Goal: Task Accomplishment & Management: Complete application form

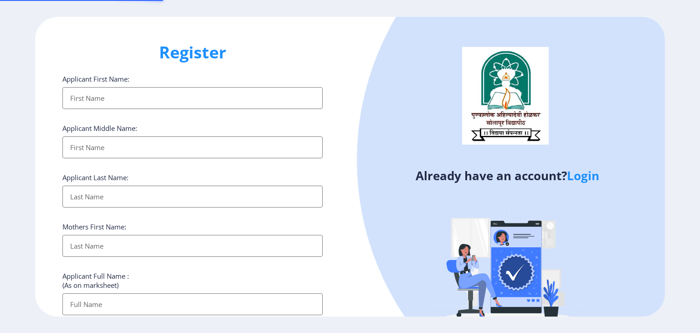
select select
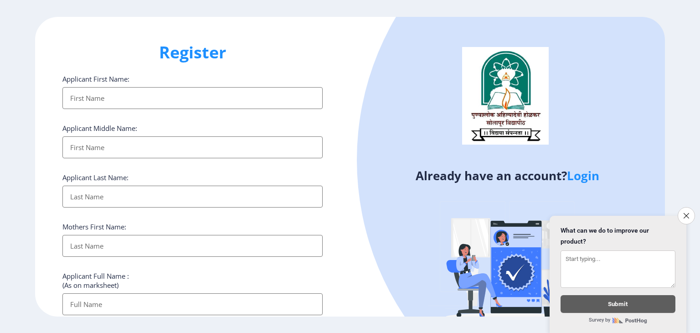
click at [583, 175] on link "Login" at bounding box center [583, 175] width 32 height 16
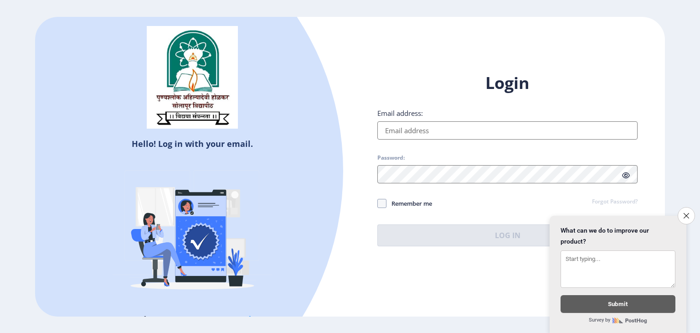
click at [498, 136] on input "Email address:" at bounding box center [507, 130] width 260 height 18
type input "[EMAIL_ADDRESS][DOMAIN_NAME]"
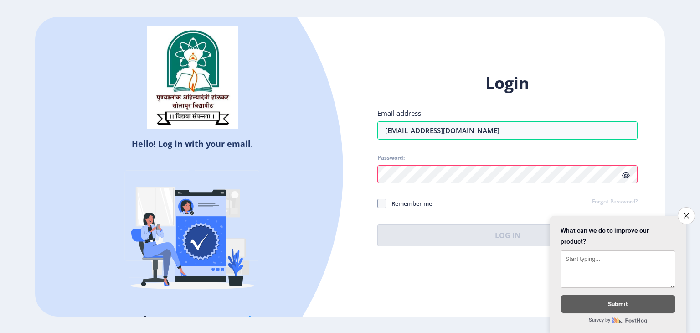
click at [628, 175] on div at bounding box center [507, 174] width 260 height 18
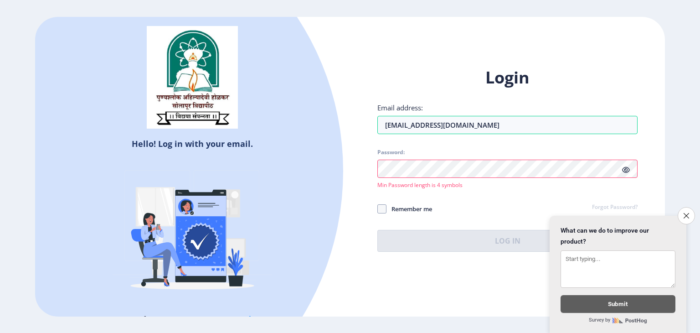
click at [625, 166] on icon at bounding box center [626, 169] width 8 height 7
click at [530, 178] on div "Password: Min Password length is 4 symbols" at bounding box center [507, 169] width 260 height 40
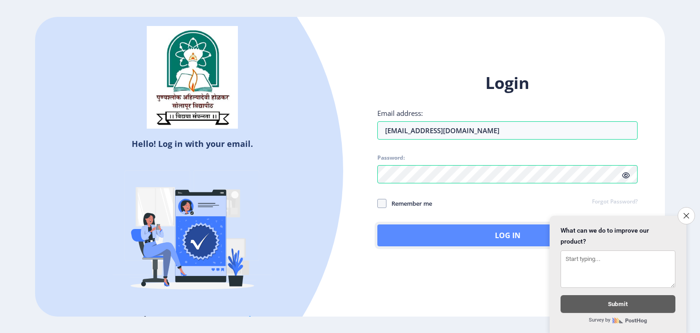
click at [448, 231] on button "Log In" at bounding box center [507, 235] width 260 height 22
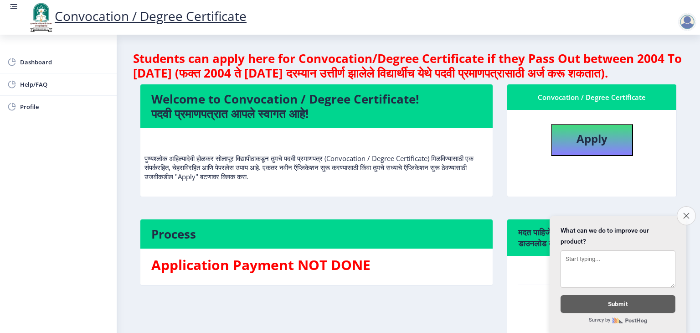
click at [686, 212] on icon "Close survey" at bounding box center [686, 215] width 6 height 6
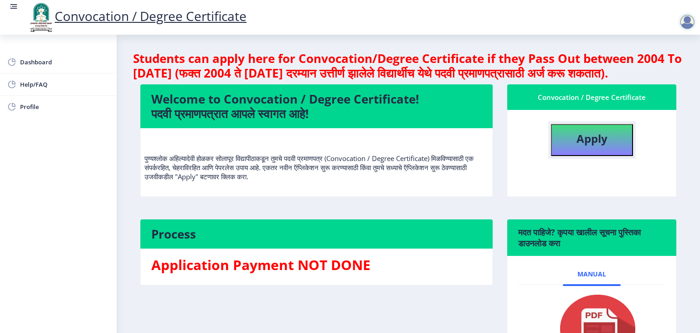
click at [582, 146] on b "Apply" at bounding box center [591, 138] width 31 height 15
select select
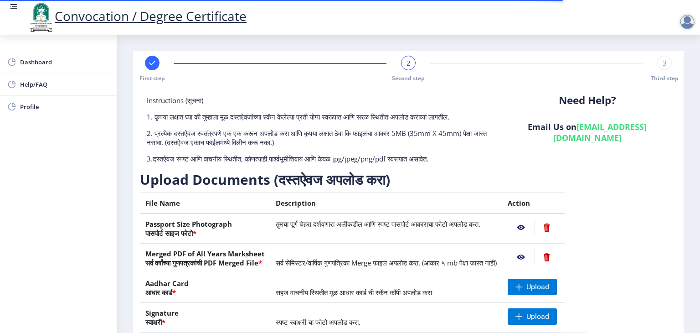
click at [534, 226] on nb-action at bounding box center [521, 227] width 26 height 16
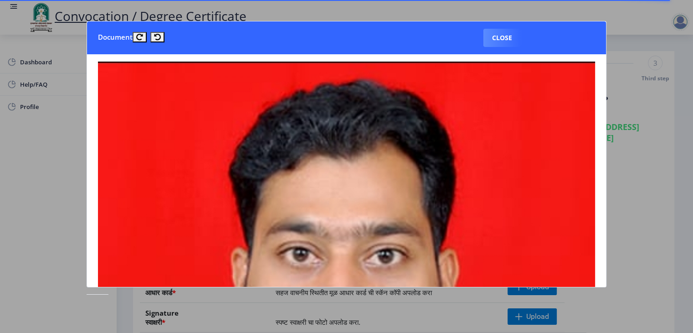
click at [606, 170] on nb-card-body at bounding box center [346, 170] width 519 height 232
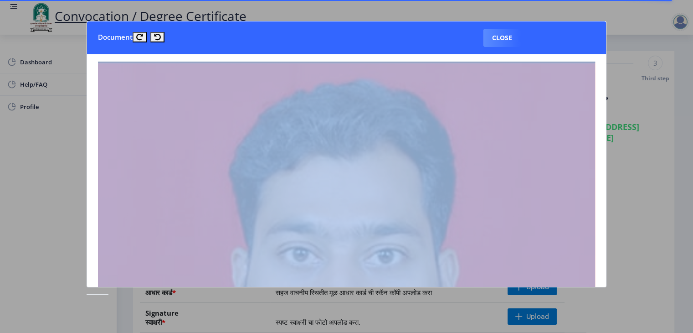
click at [606, 170] on nb-card-body at bounding box center [346, 170] width 519 height 232
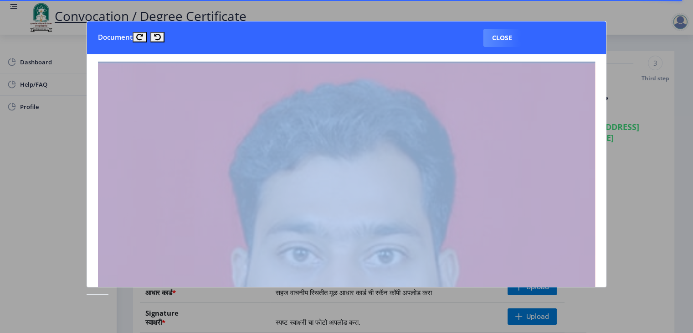
click at [606, 170] on nb-card-body at bounding box center [346, 170] width 519 height 232
click at [603, 228] on nb-card-body at bounding box center [346, 170] width 519 height 232
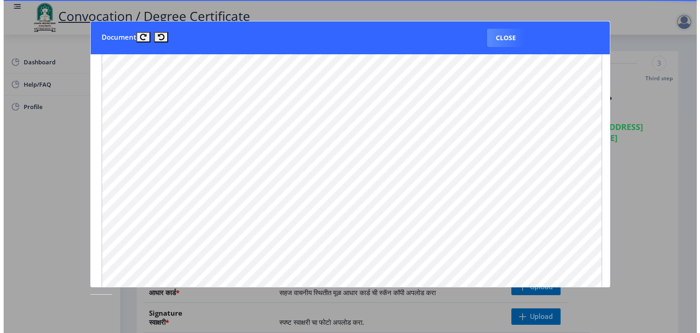
scroll to position [749, 11]
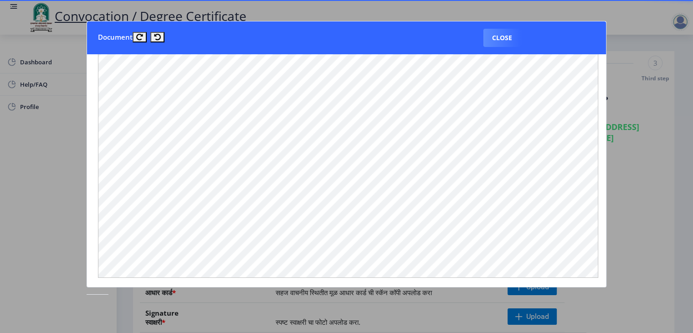
click at [479, 35] on nb-card-header "Document Close" at bounding box center [346, 37] width 519 height 33
click at [504, 35] on button "Close" at bounding box center [501, 38] width 37 height 18
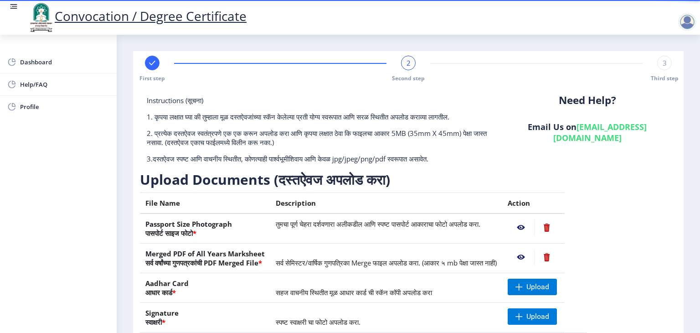
click at [559, 227] on nb-action at bounding box center [546, 227] width 25 height 16
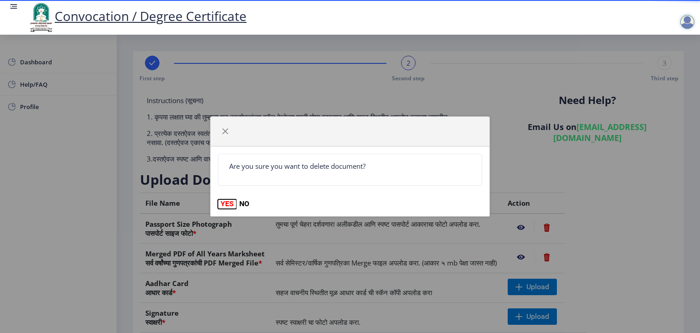
click at [221, 206] on button "YES" at bounding box center [227, 203] width 19 height 9
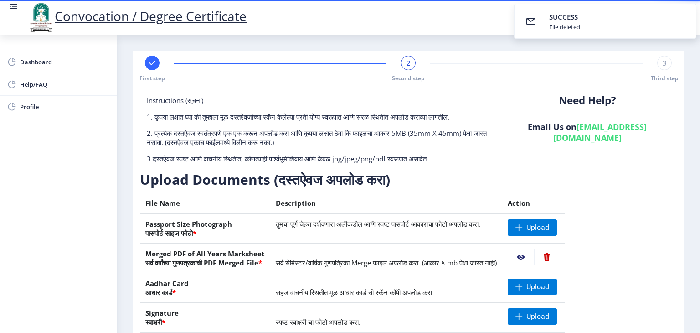
click at [534, 260] on nb-action at bounding box center [521, 257] width 26 height 16
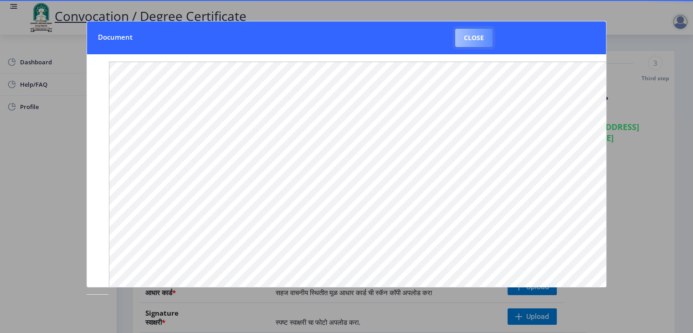
click at [481, 33] on button "Close" at bounding box center [473, 38] width 37 height 18
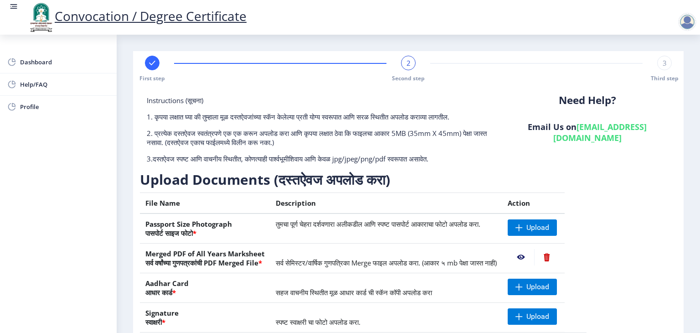
click at [586, 261] on table "File Name Description Action Passport Size Photograph पासपोर्ट साइज फोटो * तुमच…" at bounding box center [363, 276] width 447 height 169
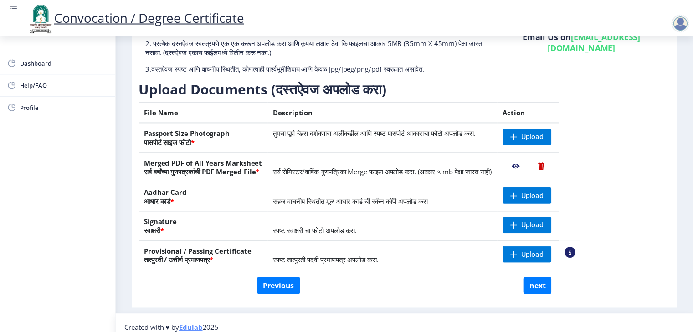
scroll to position [99, 0]
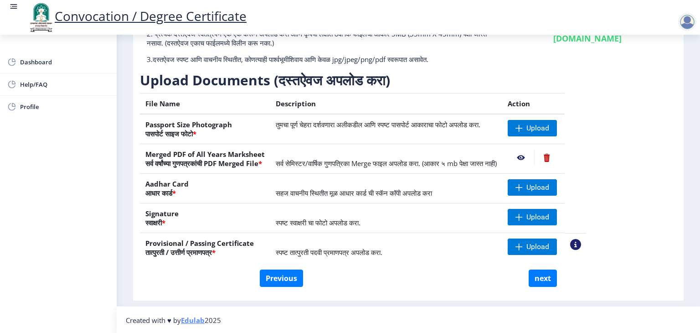
click at [581, 243] on nb-action at bounding box center [575, 244] width 11 height 11
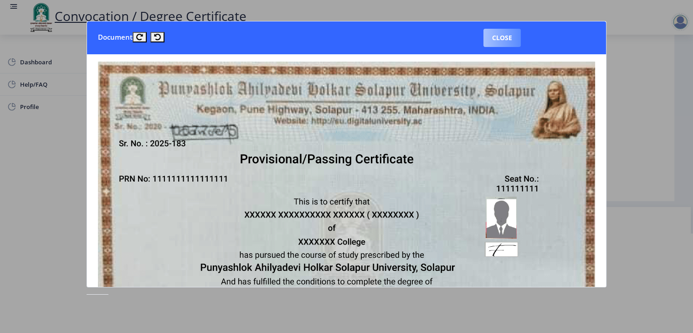
click at [506, 41] on button "Close" at bounding box center [501, 38] width 37 height 18
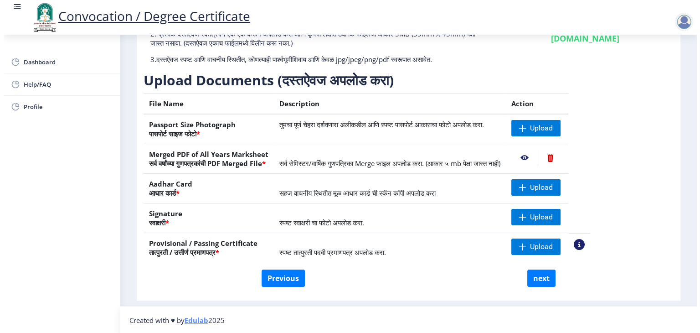
scroll to position [10, 0]
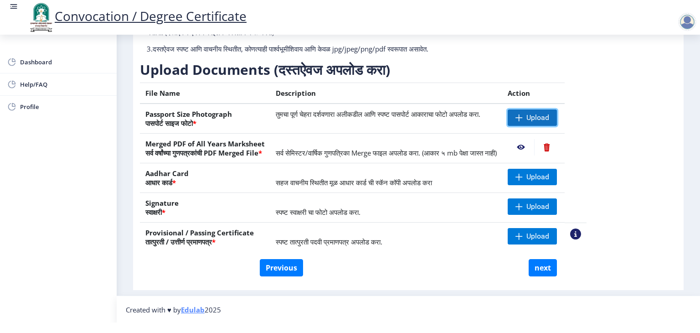
click at [555, 112] on span "Upload" at bounding box center [532, 117] width 49 height 16
click at [559, 146] on nb-action at bounding box center [546, 147] width 25 height 16
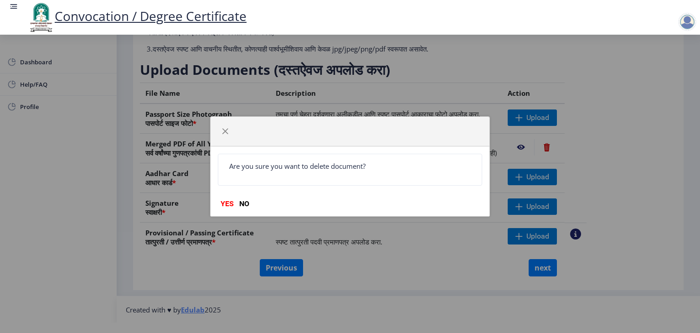
click at [231, 211] on div "Are you sure you want to delete document? YES NO" at bounding box center [350, 180] width 279 height 69
click at [226, 203] on button "YES" at bounding box center [227, 203] width 19 height 9
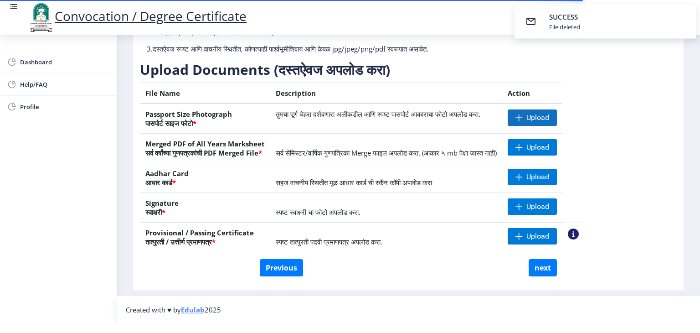
scroll to position [81, 0]
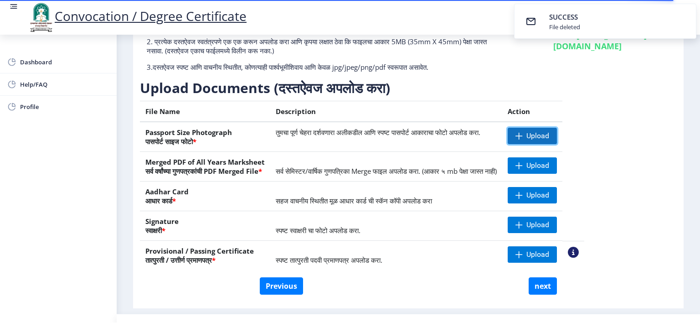
click at [549, 132] on span "Upload" at bounding box center [537, 135] width 23 height 9
click at [534, 128] on nb-action at bounding box center [521, 136] width 26 height 16
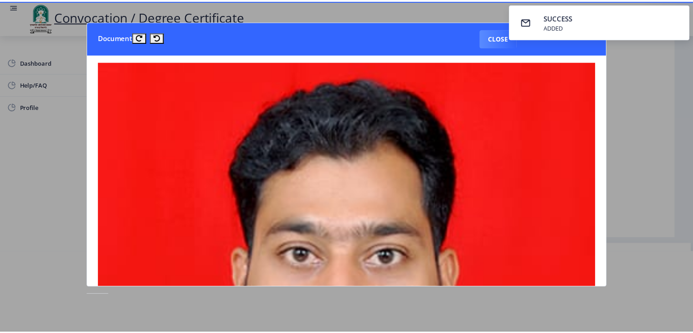
scroll to position [0, 0]
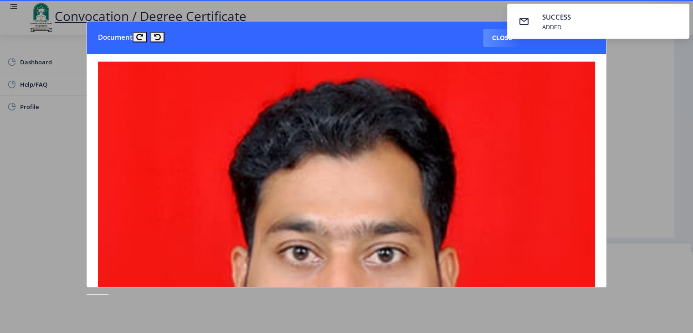
click at [605, 220] on nb-card-body at bounding box center [346, 170] width 519 height 232
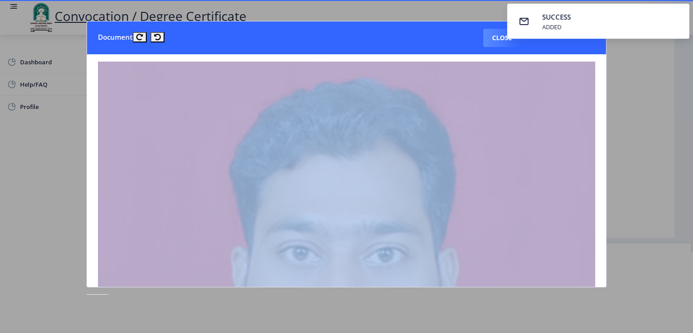
click at [605, 220] on nb-card-body at bounding box center [346, 170] width 519 height 232
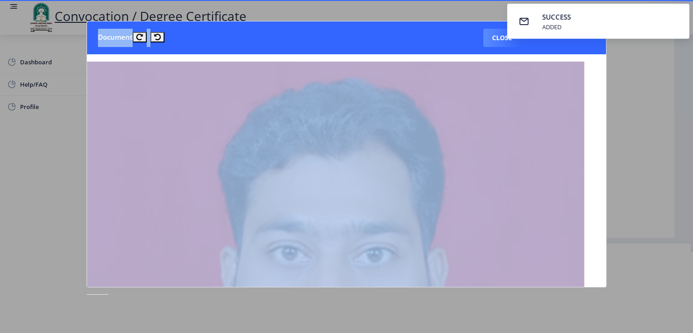
drag, startPoint x: 605, startPoint y: 220, endPoint x: 609, endPoint y: 158, distance: 61.7
click at [609, 158] on div "SUCCESS ADDED Document Close" at bounding box center [346, 166] width 693 height 333
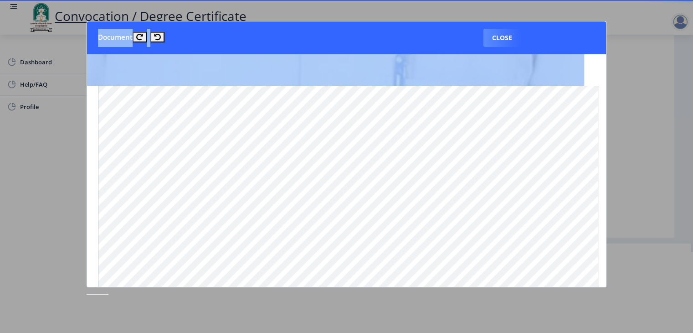
scroll to position [616, 11]
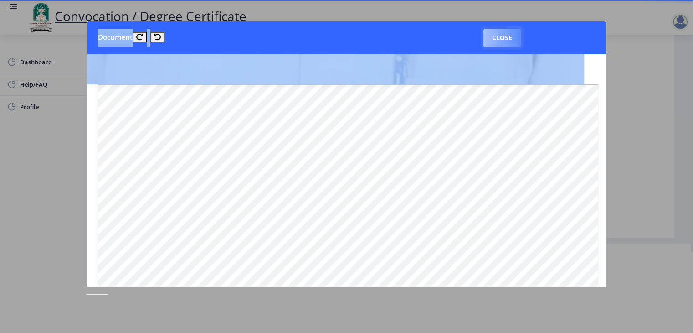
click at [492, 38] on button "Close" at bounding box center [501, 38] width 37 height 18
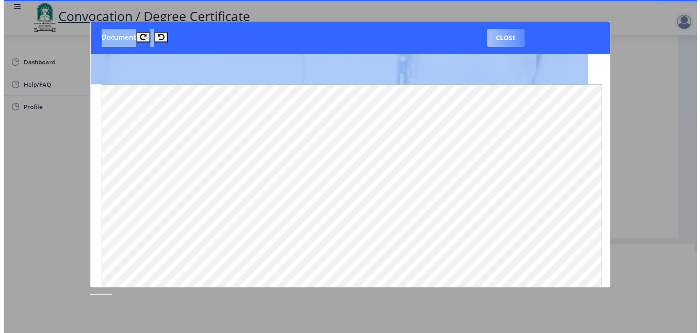
scroll to position [10, 0]
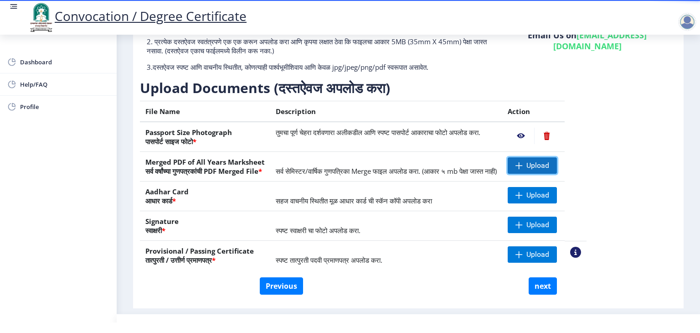
click at [549, 164] on span "Upload" at bounding box center [537, 165] width 23 height 9
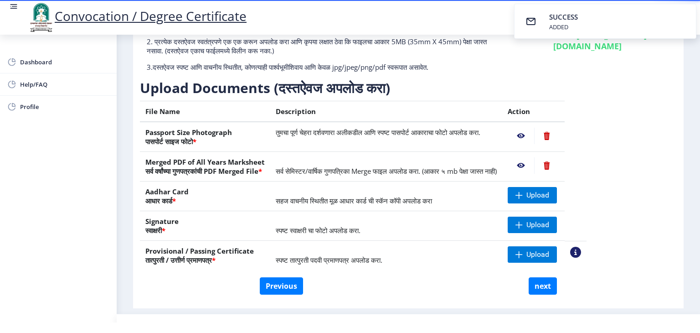
click at [534, 166] on nb-action at bounding box center [521, 165] width 26 height 16
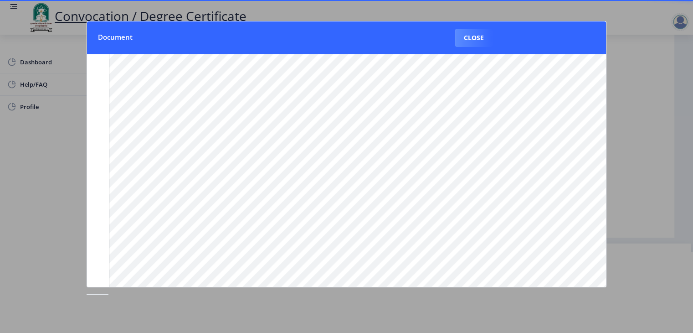
scroll to position [105, 0]
click at [481, 36] on button "Close" at bounding box center [473, 38] width 37 height 18
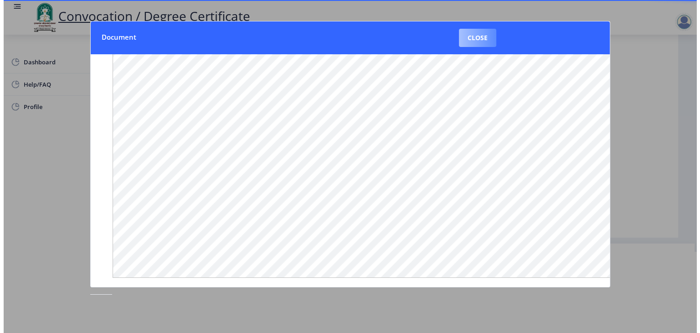
scroll to position [10, 0]
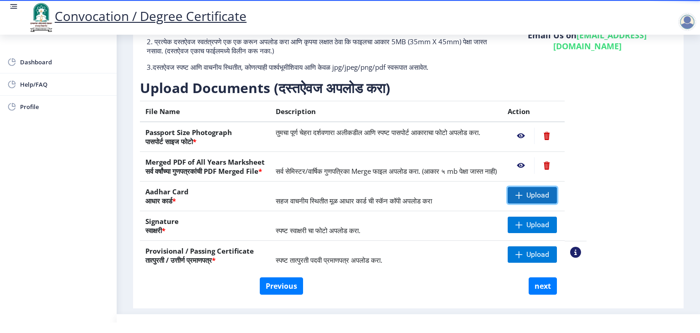
click at [549, 193] on span "Upload" at bounding box center [537, 194] width 23 height 9
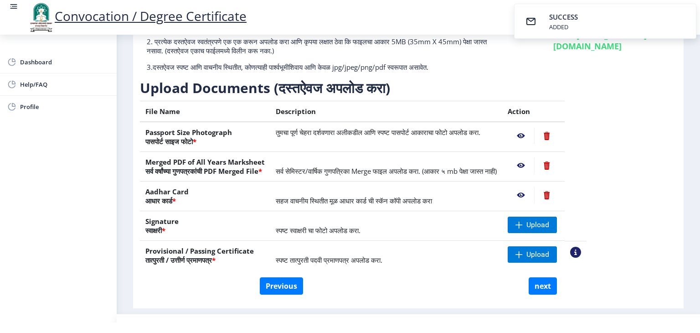
click at [534, 193] on nb-action at bounding box center [521, 195] width 26 height 16
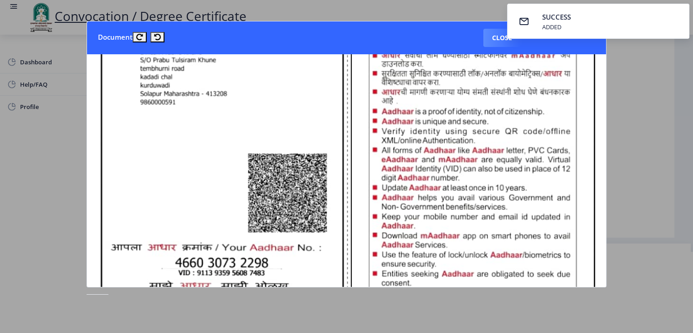
scroll to position [403, 0]
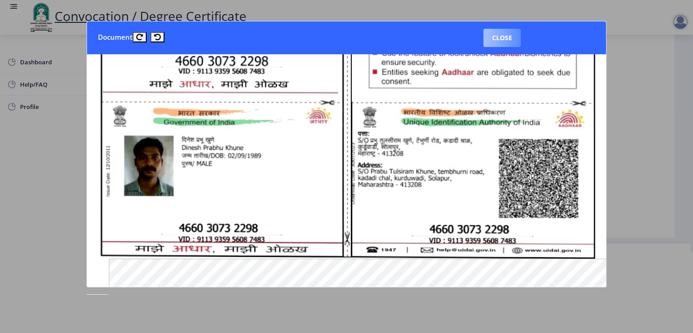
click at [501, 44] on button "Close" at bounding box center [501, 38] width 37 height 18
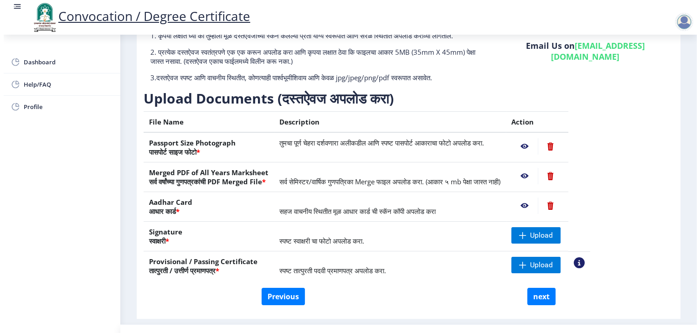
scroll to position [10, 0]
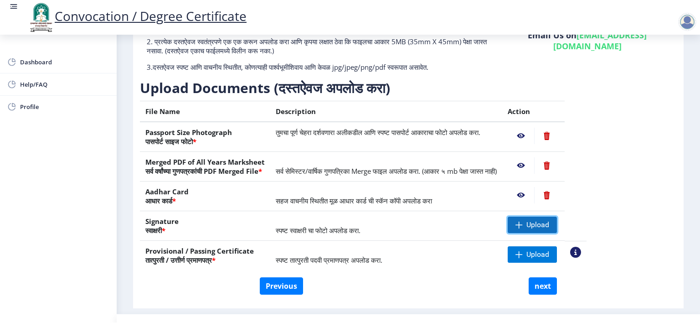
click at [523, 224] on span at bounding box center [518, 224] width 7 height 7
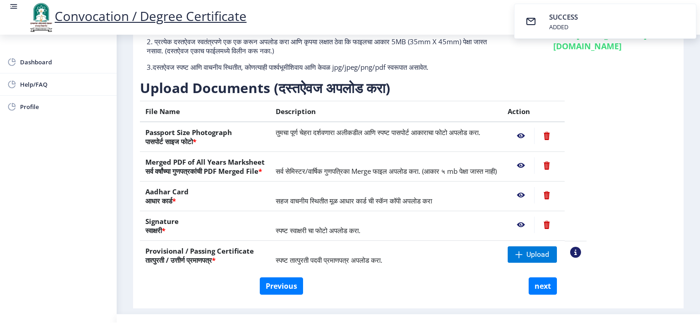
click at [534, 226] on nb-action at bounding box center [521, 224] width 26 height 16
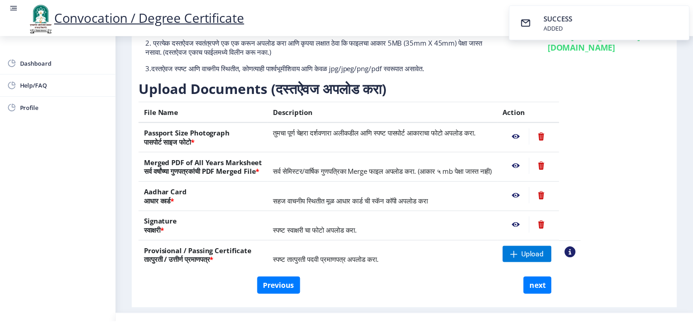
scroll to position [0, 0]
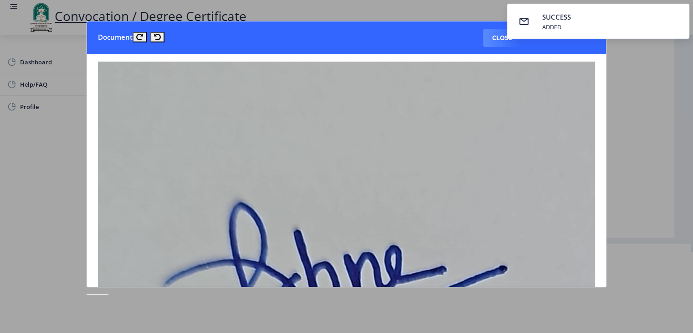
click at [642, 175] on div at bounding box center [346, 166] width 693 height 333
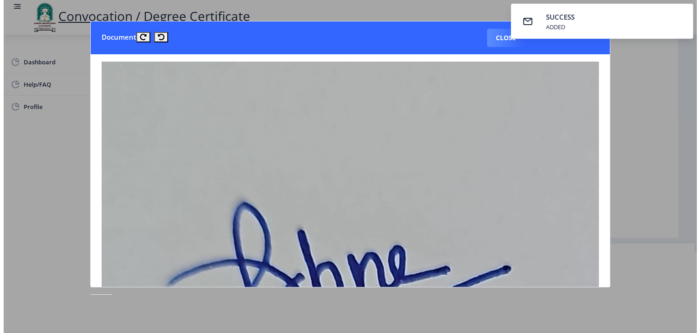
scroll to position [10, 0]
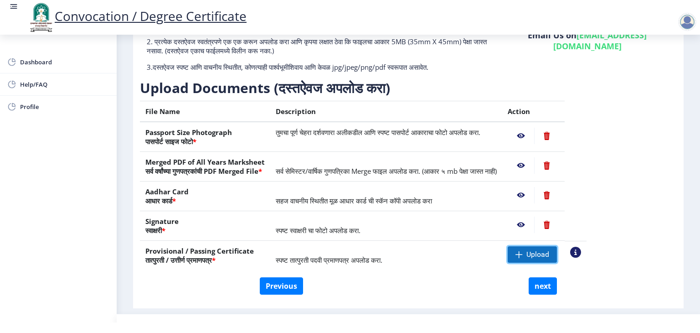
click at [549, 250] on span "Upload" at bounding box center [537, 254] width 23 height 9
click at [581, 256] on nb-action at bounding box center [575, 252] width 11 height 11
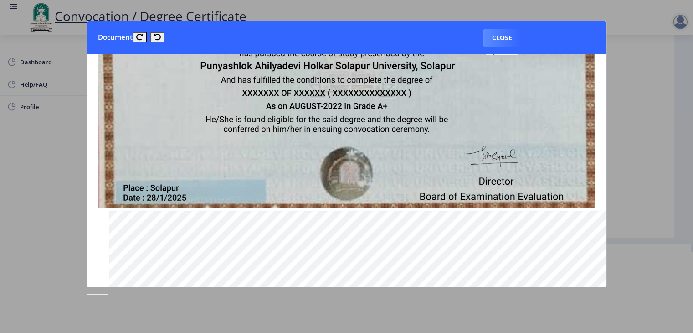
scroll to position [0, 0]
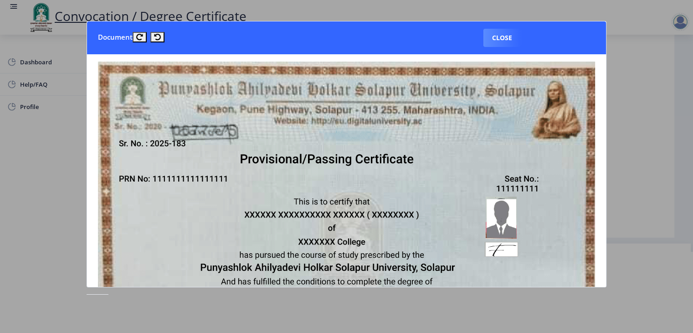
click at [486, 207] on img at bounding box center [346, 237] width 497 height 350
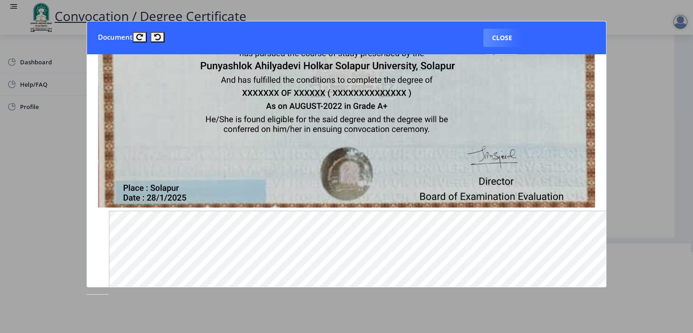
scroll to position [403, 0]
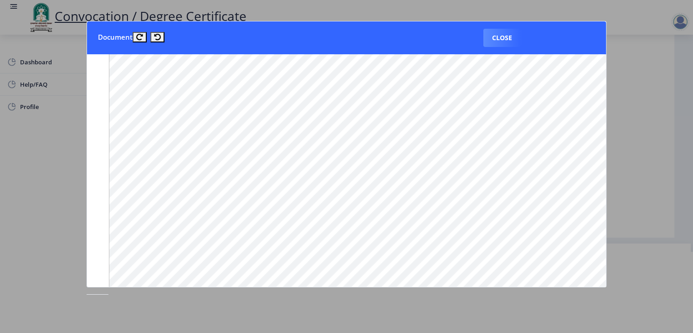
drag, startPoint x: 611, startPoint y: 91, endPoint x: 620, endPoint y: 103, distance: 14.6
click at [620, 103] on div at bounding box center [346, 166] width 693 height 333
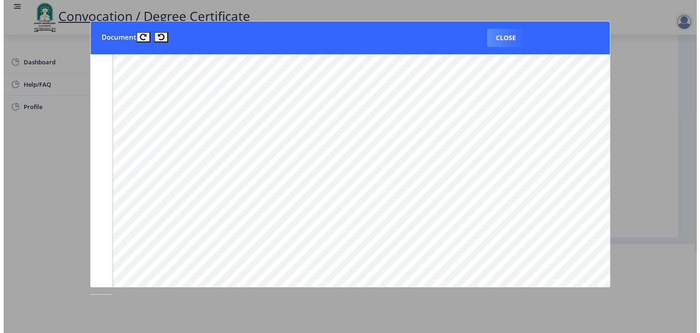
scroll to position [10, 0]
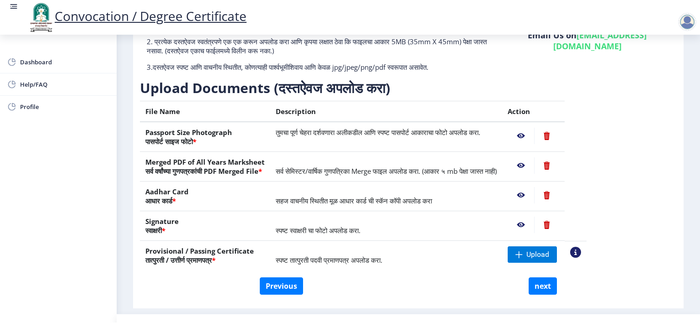
click at [620, 103] on div "Instructions (सूचना) 1. कृपया लक्षात घ्या की तुम्हाला मूळ दस्तऐवजांच्या स्कॅन क…" at bounding box center [408, 140] width 537 height 273
click at [549, 252] on span "Upload" at bounding box center [537, 254] width 23 height 9
click at [581, 252] on nb-action at bounding box center [575, 252] width 11 height 11
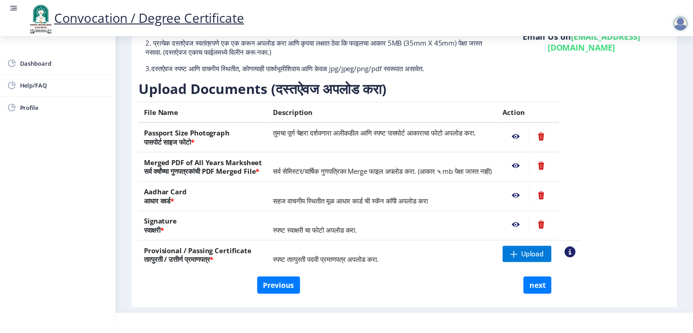
scroll to position [0, 0]
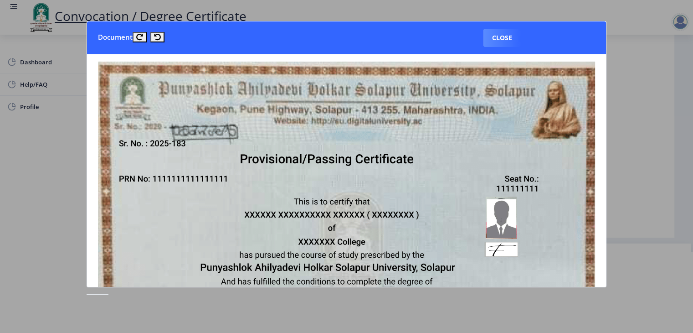
click at [159, 178] on img at bounding box center [346, 237] width 497 height 350
drag, startPoint x: 159, startPoint y: 178, endPoint x: 255, endPoint y: 210, distance: 101.9
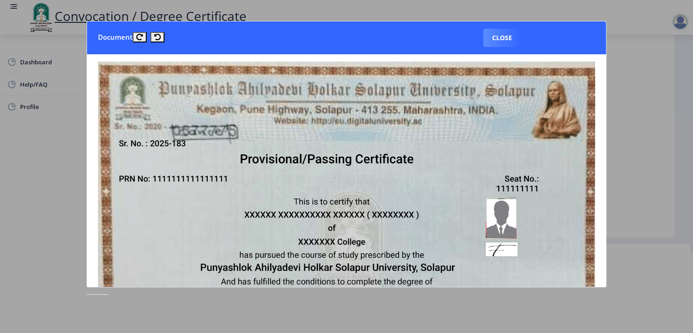
click at [255, 210] on img at bounding box center [346, 237] width 497 height 350
click at [310, 231] on img at bounding box center [346, 237] width 497 height 350
drag, startPoint x: 310, startPoint y: 231, endPoint x: 374, endPoint y: 241, distance: 64.1
click at [374, 241] on img at bounding box center [346, 237] width 497 height 350
click at [624, 202] on div at bounding box center [346, 166] width 693 height 333
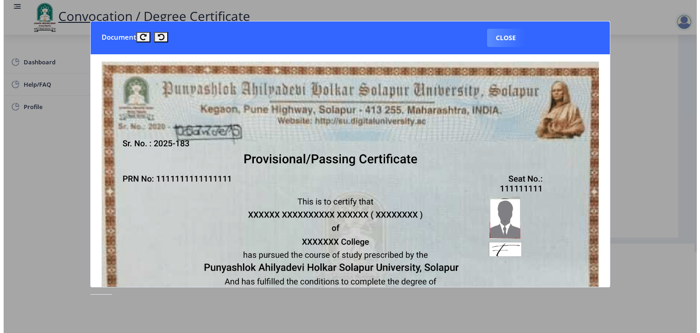
scroll to position [10, 0]
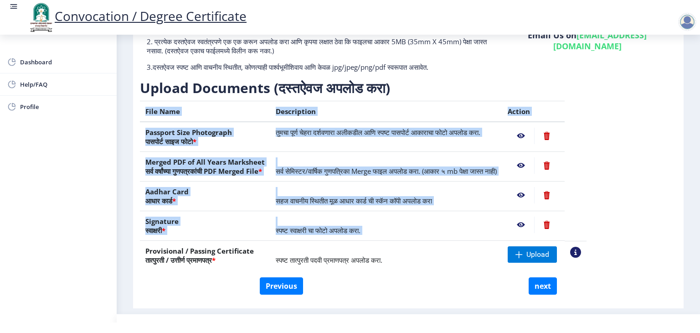
drag, startPoint x: 624, startPoint y: 202, endPoint x: 585, endPoint y: 216, distance: 41.7
click at [585, 216] on div "Instructions (सूचना) 1. कृपया लक्षात घ्या की तुम्हाला मूळ दस्तऐवजांच्या स्कॅन क…" at bounding box center [408, 140] width 537 height 273
click at [440, 271] on div "File Name Description Action Passport Size Photograph पासपोर्ट साइज फोटो * तुमच…" at bounding box center [363, 189] width 447 height 176
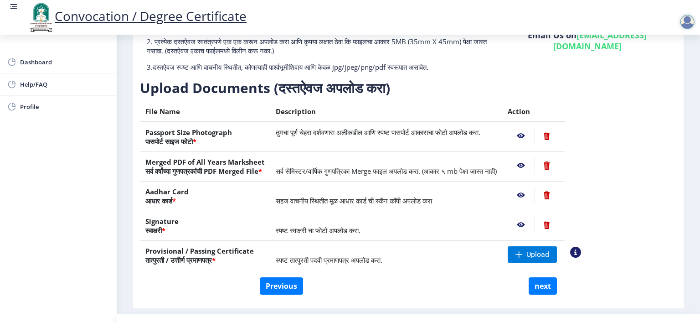
click at [581, 247] on nb-action at bounding box center [575, 252] width 11 height 11
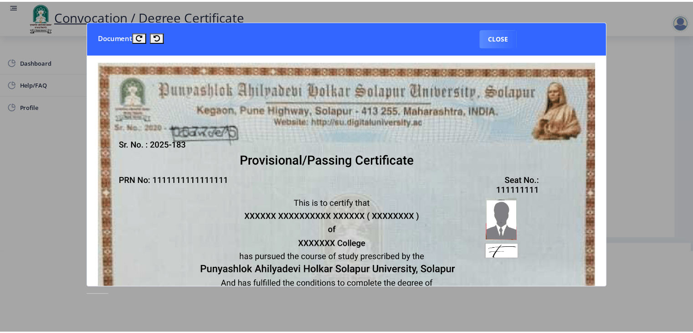
scroll to position [0, 0]
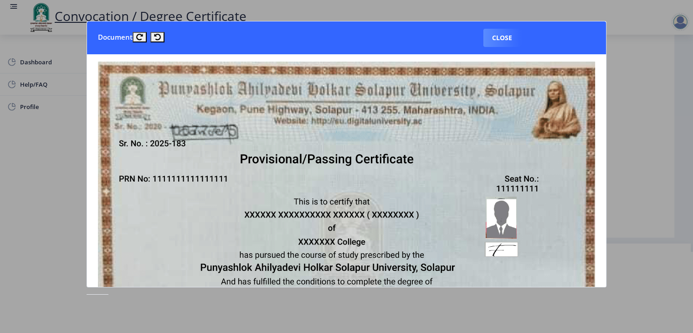
click at [609, 232] on div at bounding box center [346, 166] width 693 height 333
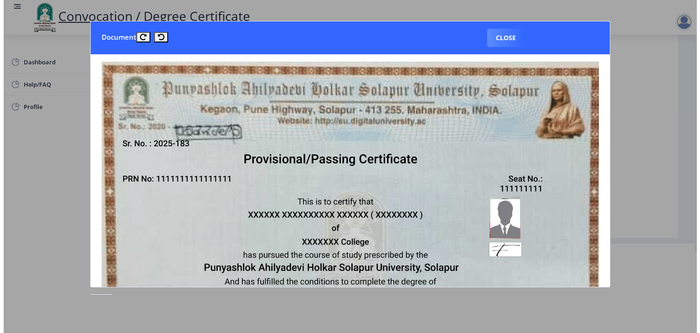
scroll to position [10, 0]
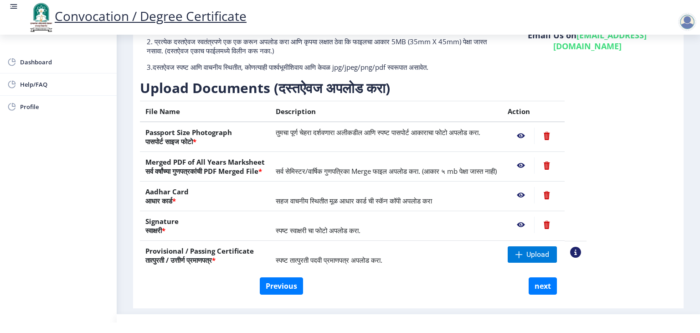
click at [586, 232] on table "File Name Description Action Passport Size Photograph पासपोर्ट साइज फोटो * तुमच…" at bounding box center [363, 185] width 447 height 169
click at [581, 251] on nb-action at bounding box center [575, 252] width 11 height 11
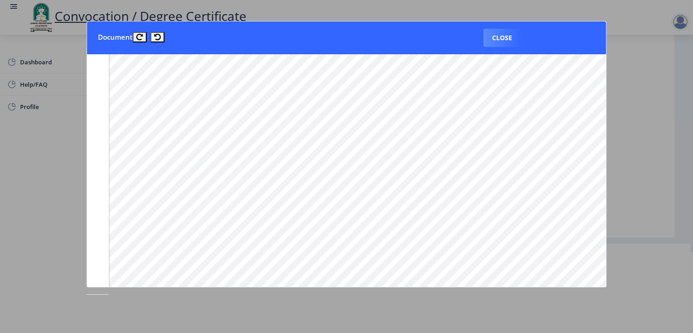
scroll to position [0, 0]
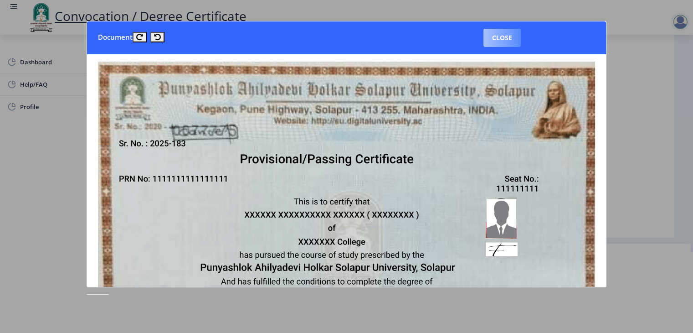
click at [505, 42] on button "Close" at bounding box center [501, 38] width 37 height 18
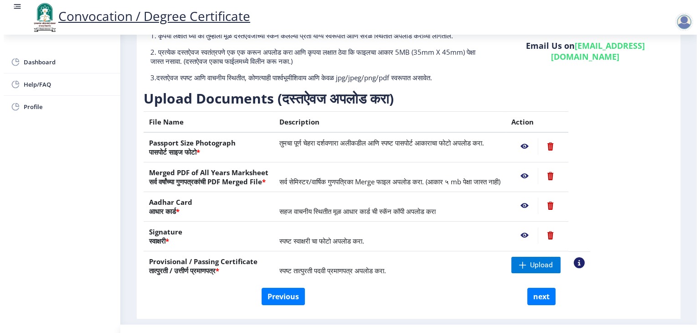
scroll to position [10, 0]
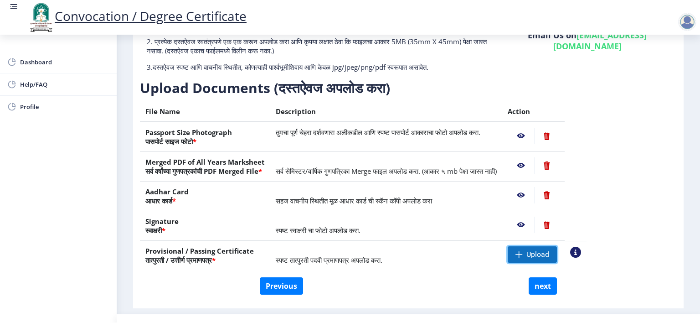
click at [557, 258] on span "Upload" at bounding box center [532, 254] width 49 height 16
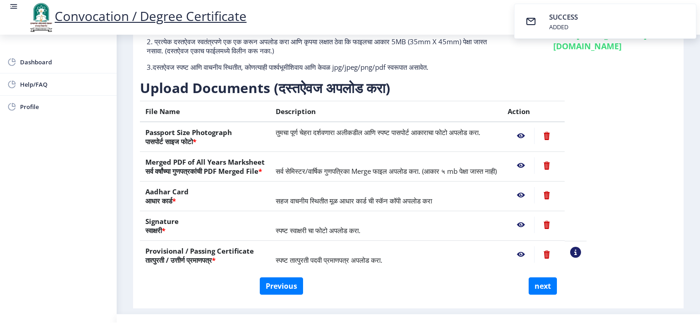
click at [534, 253] on nb-action at bounding box center [521, 254] width 26 height 16
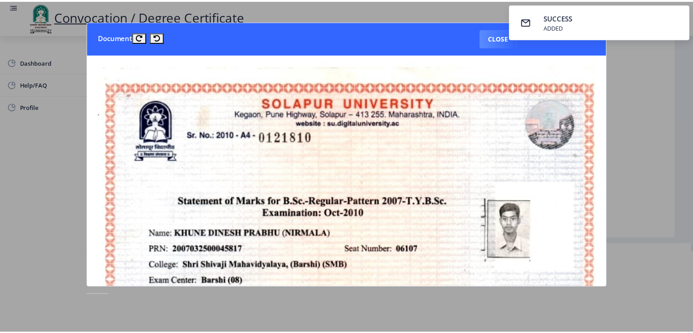
scroll to position [0, 0]
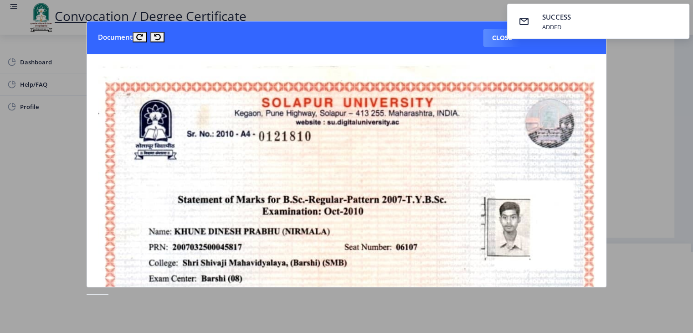
click at [640, 260] on div at bounding box center [346, 166] width 693 height 333
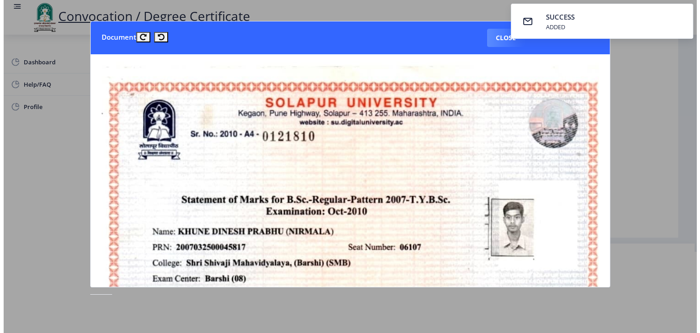
scroll to position [10, 0]
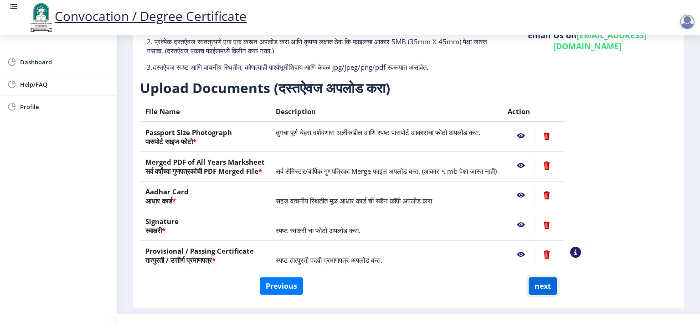
click at [543, 283] on button "next" at bounding box center [543, 285] width 28 height 17
select select
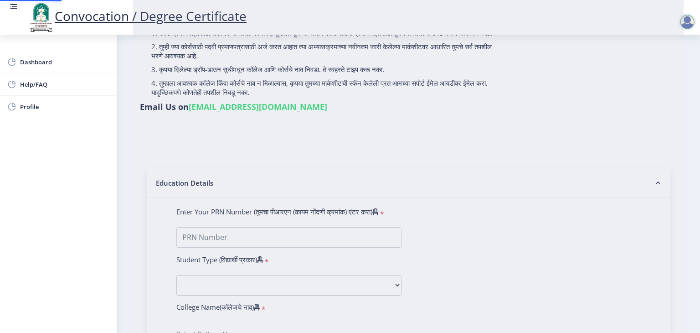
type input "[PERSON_NAME]"
type input "NIRMALA"
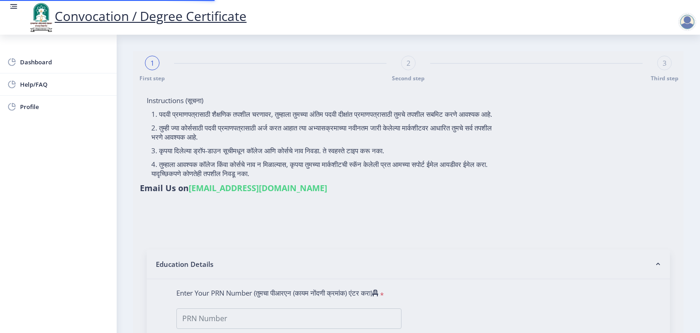
select select
type input "2007032500045817"
select select "Regular"
select select "2010"
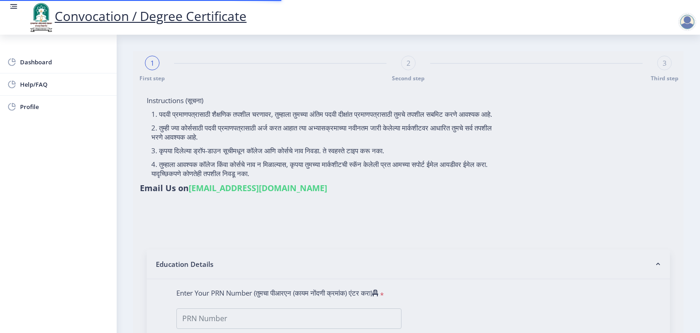
select select "October"
select select "SECOND CLASS"
type input "06107"
type input "[PERSON_NAME] PRABHU [PERSON_NAME]"
select select "Chemistry"
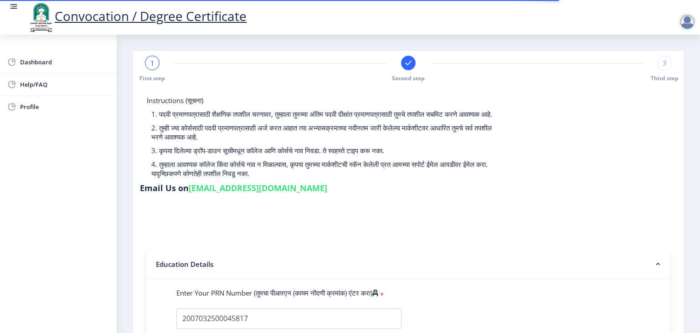
select select
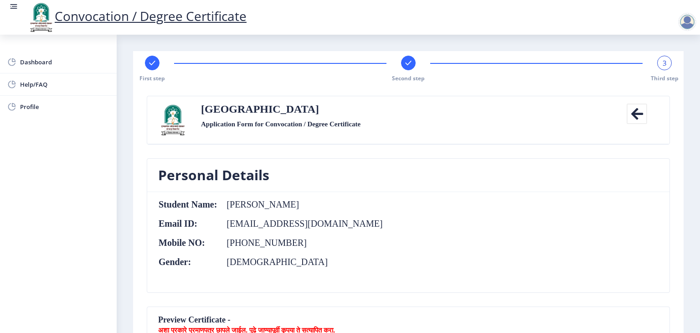
click at [152, 57] on div at bounding box center [152, 63] width 15 height 15
select select "Regular"
select select "Chemistry"
select select "2010"
select select "October"
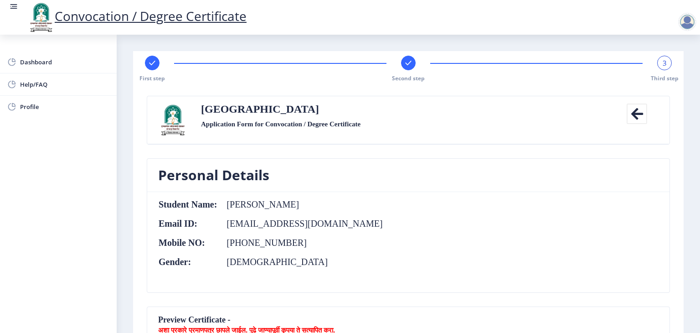
select select "SECOND CLASS"
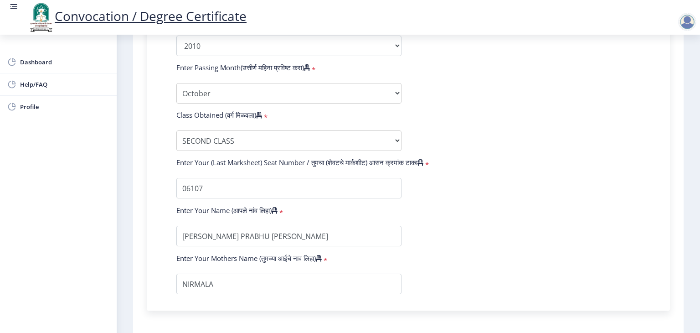
scroll to position [529, 0]
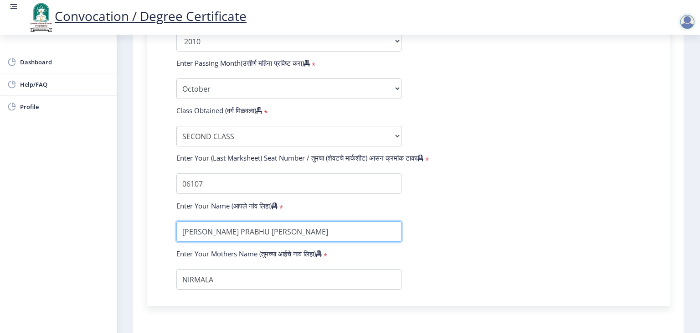
click at [252, 228] on input "textarea" at bounding box center [288, 231] width 225 height 21
click at [336, 227] on input "textarea" at bounding box center [288, 231] width 225 height 21
type input "[PERSON_NAME]"
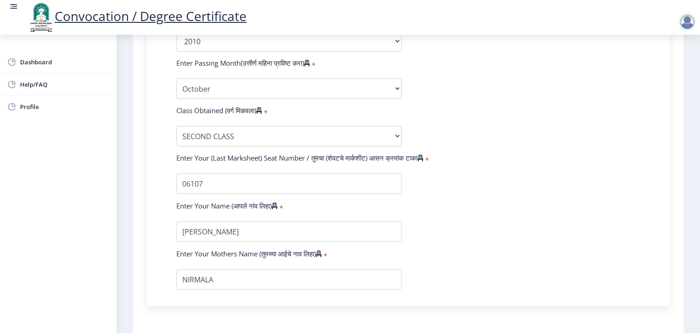
click at [441, 261] on form "Enter Your PRN Number (तुमचा पीआरएन (कायम नोंदणी क्रमांक) एंटर करा) * Student T…" at bounding box center [409, 24] width 478 height 530
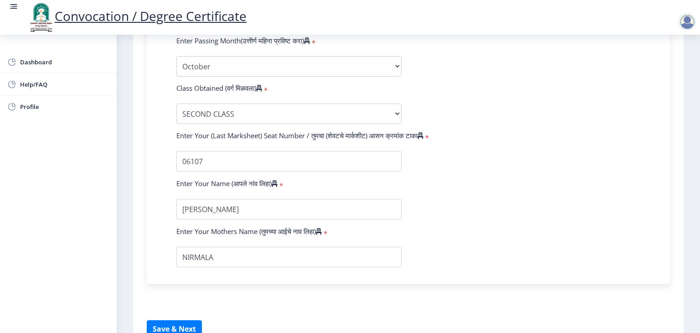
scroll to position [596, 0]
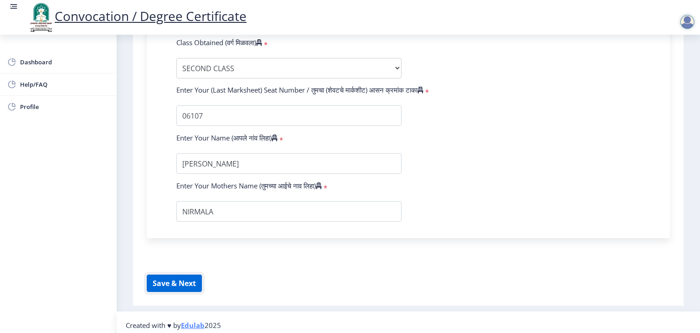
click at [170, 275] on button "Save & Next" at bounding box center [174, 282] width 55 height 17
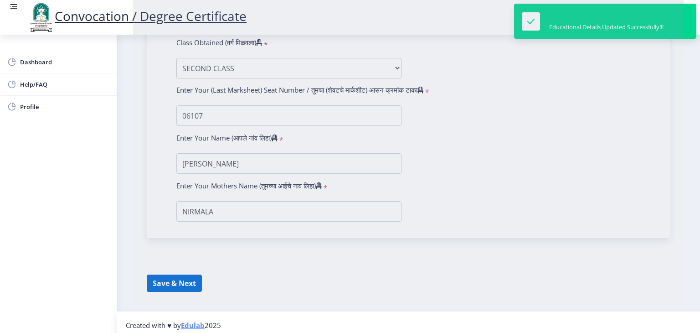
select select
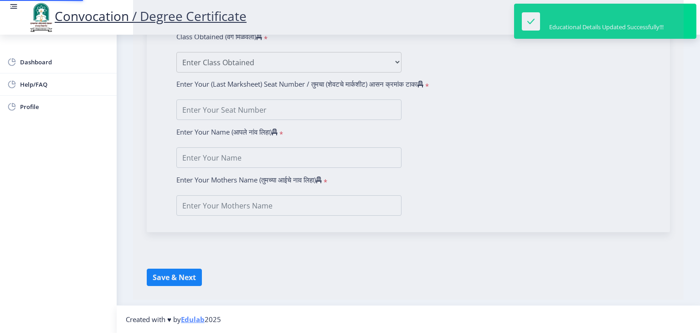
type input "[PERSON_NAME]"
type input "NIRMALA"
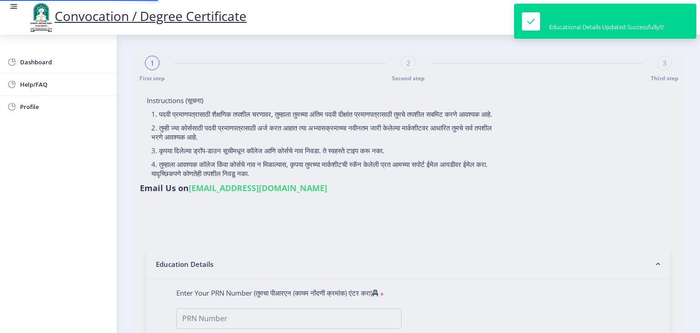
type input "2007032500045817"
select select "Regular"
select select "2010"
select select "October"
select select "SECOND CLASS"
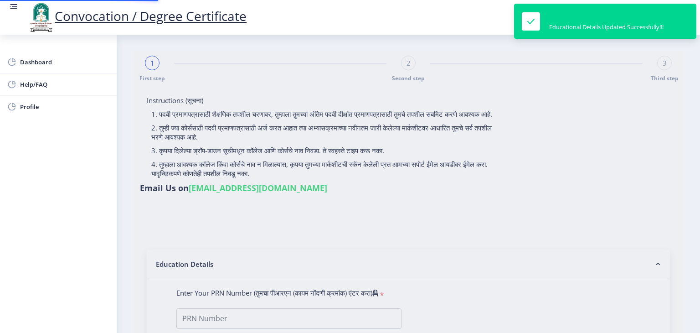
type input "06107"
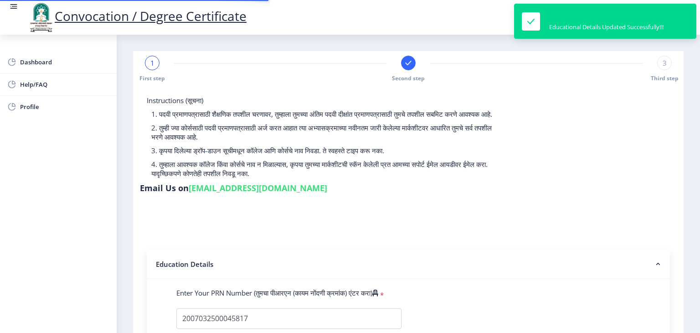
select select
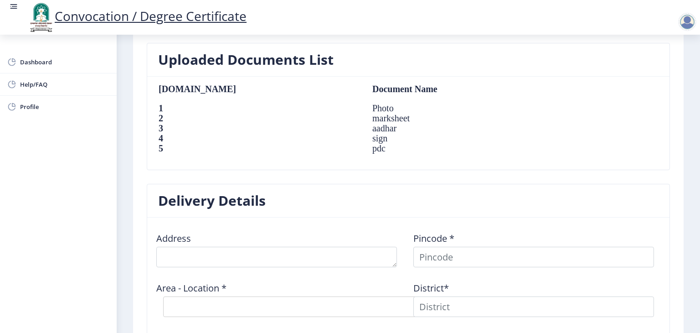
scroll to position [656, 0]
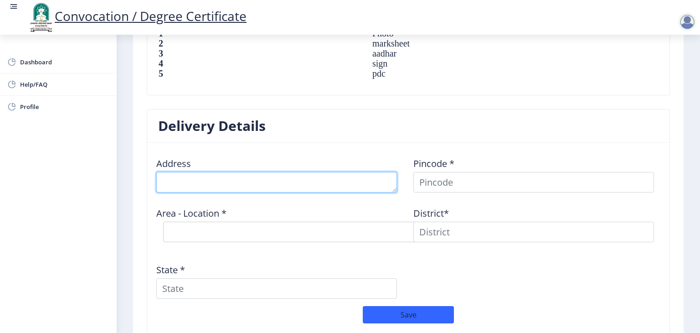
click at [223, 179] on textarea at bounding box center [276, 182] width 241 height 21
type textarea "[PERSON_NAME] chal"
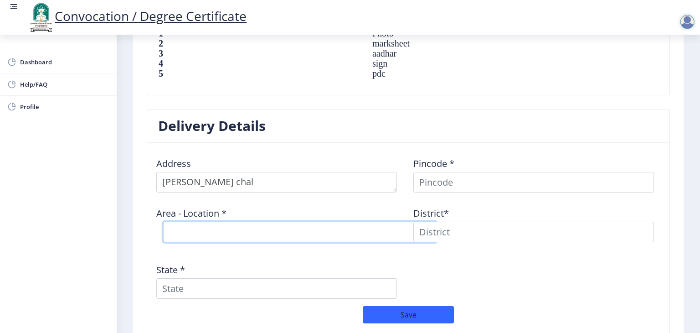
click at [195, 231] on select "Select Area Location" at bounding box center [299, 231] width 273 height 21
click at [195, 222] on select "Select Area Location" at bounding box center [299, 231] width 273 height 21
click at [195, 228] on select "Select Area Location" at bounding box center [299, 231] width 273 height 21
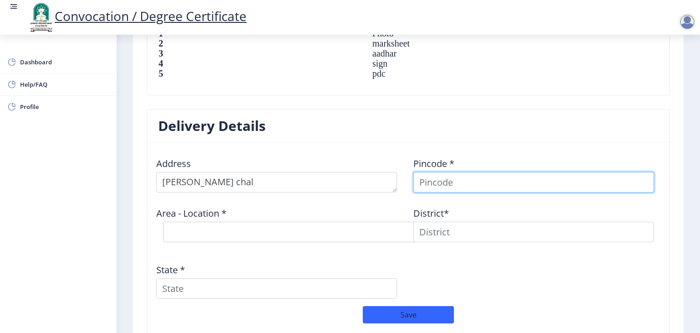
click at [463, 176] on input at bounding box center [533, 182] width 241 height 21
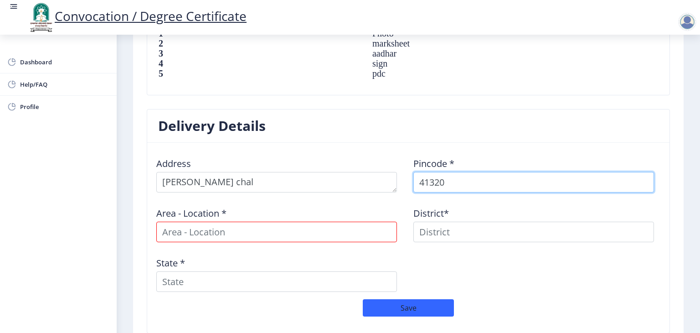
type input "413208"
select select
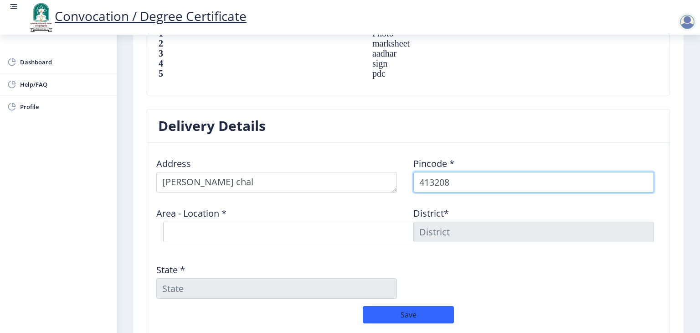
type input "413208"
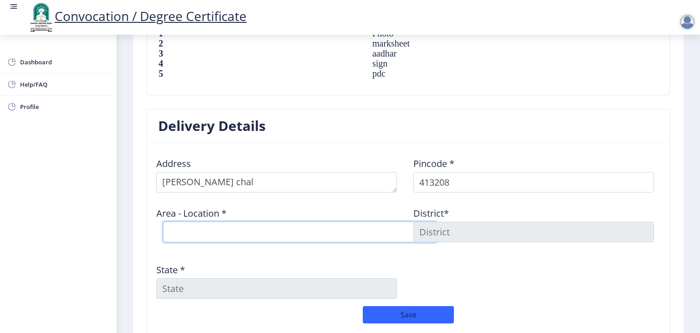
click at [327, 237] on select "Select Area Location [GEOGRAPHIC_DATA] B.O Bhosare B.O Bhutashte B.O Chincholi …" at bounding box center [299, 231] width 273 height 21
select select "7: Object"
click at [163, 221] on select "Select Area Location [GEOGRAPHIC_DATA] B.O Bhosare B.O Bhutashte B.O Chincholi …" at bounding box center [299, 231] width 273 height 21
type input "SOLAPUR"
type input "[GEOGRAPHIC_DATA]"
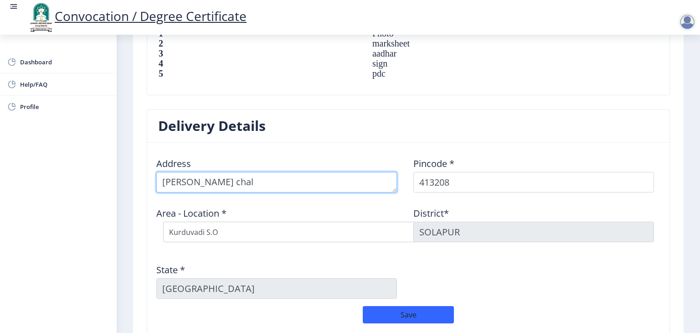
click at [232, 183] on textarea at bounding box center [276, 182] width 241 height 21
type textarea "[PERSON_NAME] chal ,[GEOGRAPHIC_DATA],[GEOGRAPHIC_DATA]"
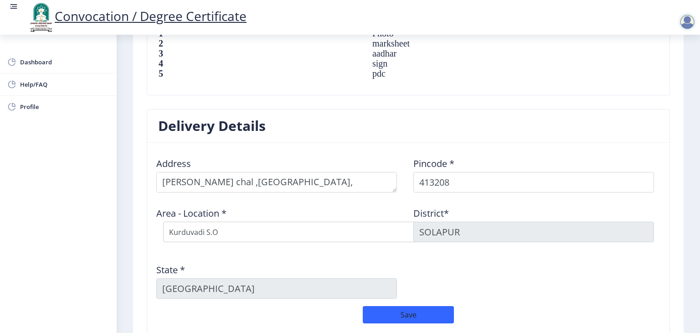
click at [242, 137] on nb-card-header "Delivery Details" at bounding box center [408, 125] width 522 height 33
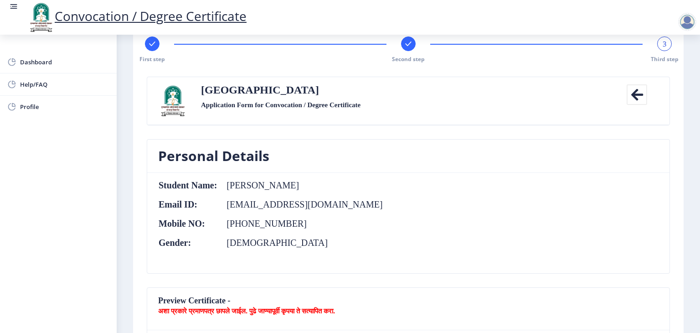
scroll to position [0, 0]
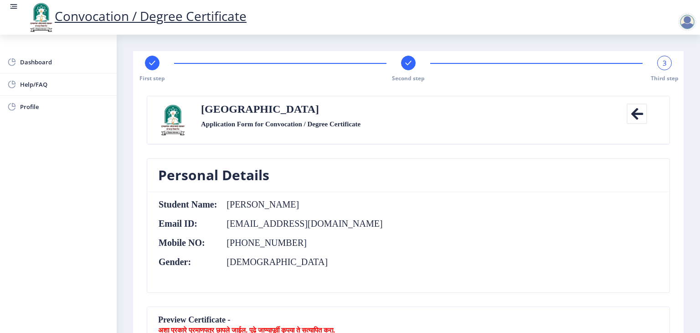
click at [149, 63] on rect at bounding box center [152, 62] width 9 height 9
select select "Regular"
select select "Chemistry"
select select "2010"
select select "October"
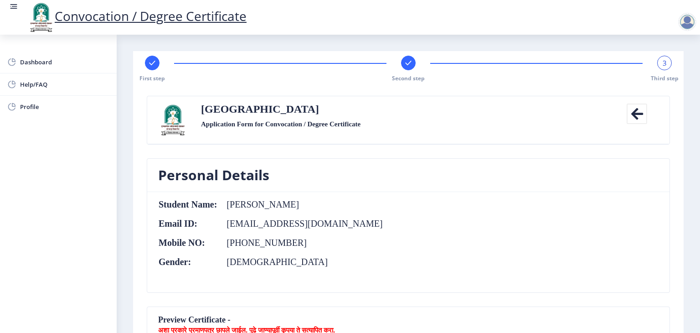
select select "SECOND CLASS"
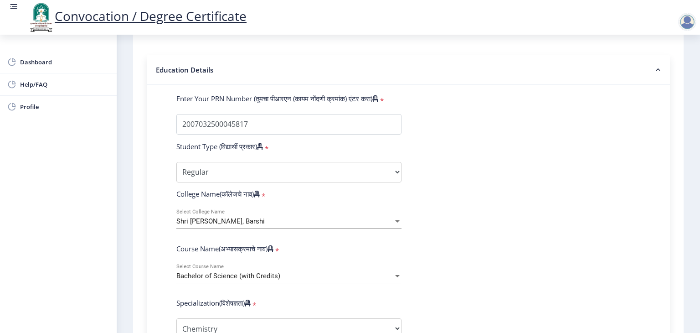
scroll to position [237, 0]
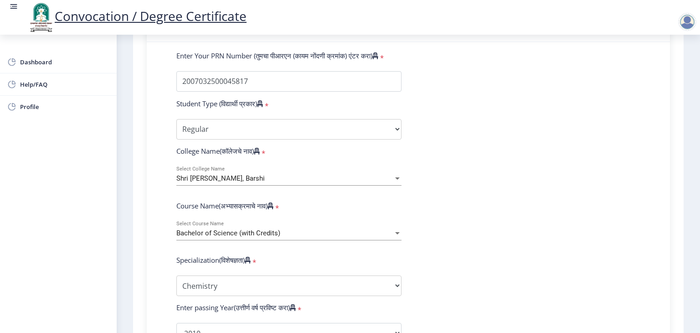
click at [342, 229] on div "Bachelor of Science (with Credits)" at bounding box center [284, 233] width 217 height 8
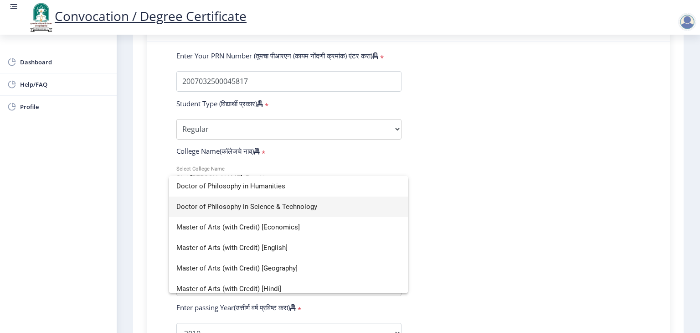
scroll to position [0, 0]
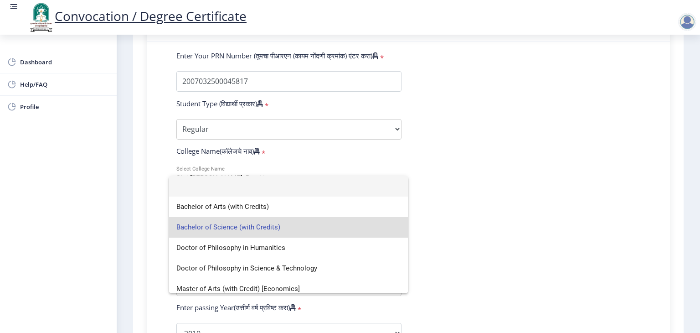
click at [486, 214] on div at bounding box center [350, 166] width 700 height 333
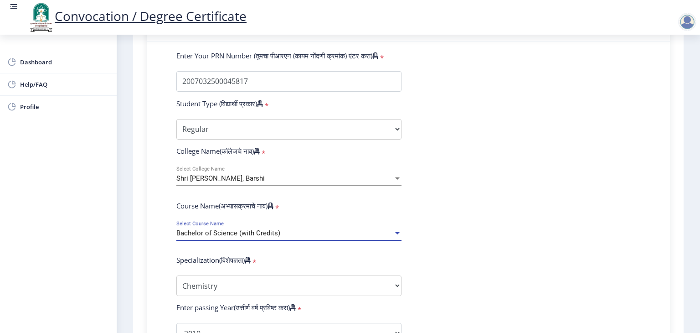
click at [267, 229] on span "Bachelor of Science (with Credits)" at bounding box center [228, 233] width 104 height 8
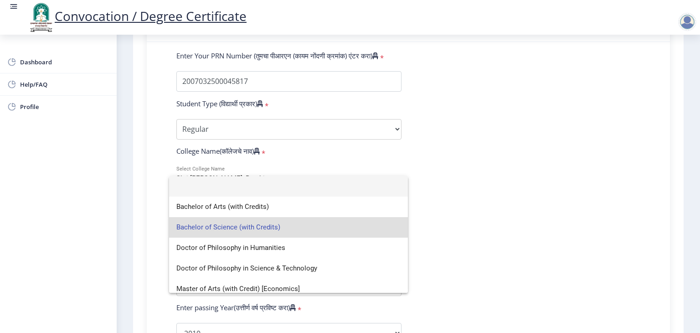
click at [481, 141] on div at bounding box center [350, 166] width 700 height 333
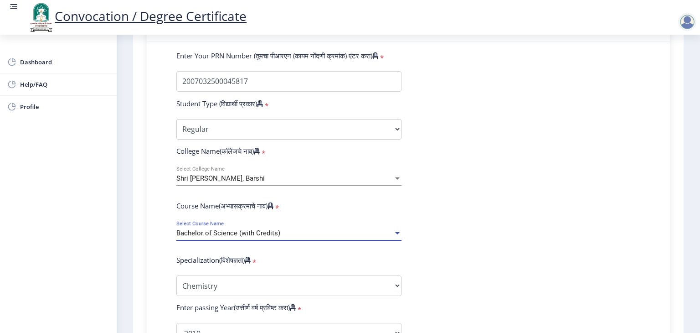
click at [291, 229] on div "Bachelor of Science (with Credits)" at bounding box center [284, 233] width 217 height 8
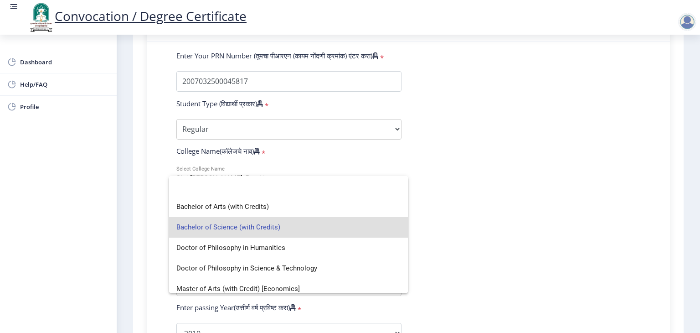
click at [527, 191] on div at bounding box center [350, 166] width 700 height 333
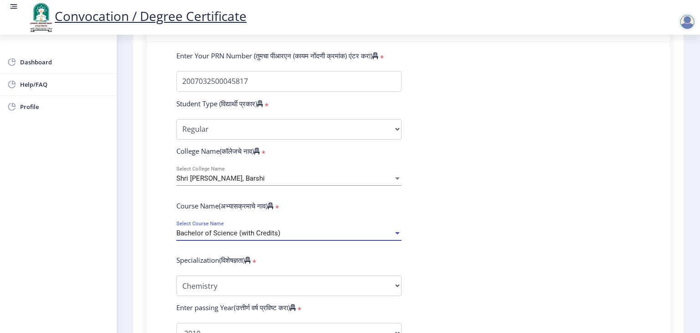
click at [385, 229] on div "Bachelor of Science (with Credits)" at bounding box center [284, 233] width 217 height 8
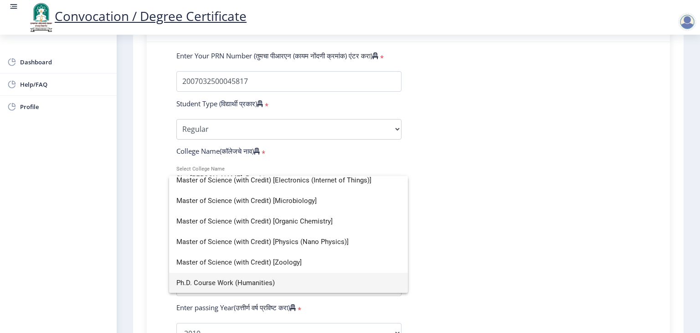
scroll to position [334, 0]
click at [461, 210] on div at bounding box center [350, 166] width 700 height 333
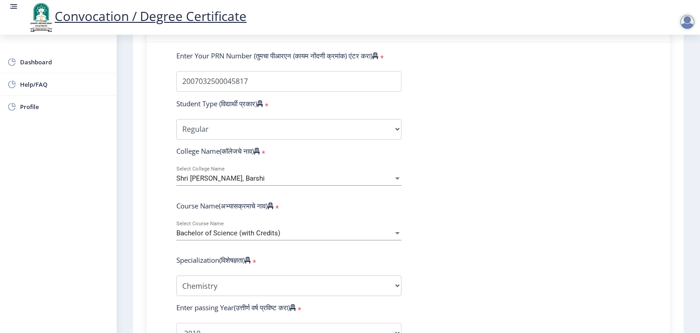
click at [519, 243] on form "Enter Your PRN Number (तुमचा पीआरएन (कायम नोंदणी क्रमांक) एंटर करा) * Student T…" at bounding box center [409, 316] width 478 height 530
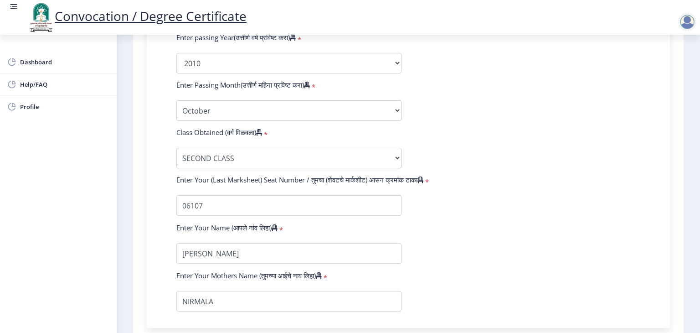
scroll to position [596, 0]
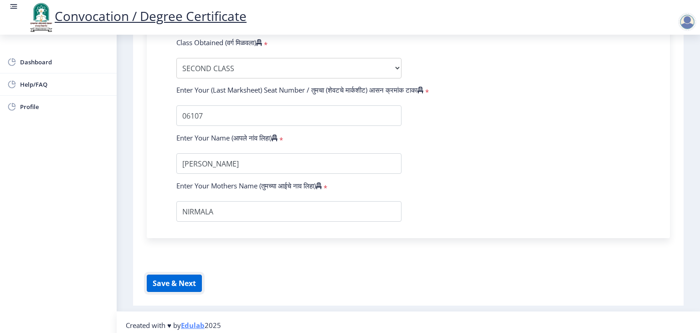
click at [189, 283] on button "Save & Next" at bounding box center [174, 282] width 55 height 17
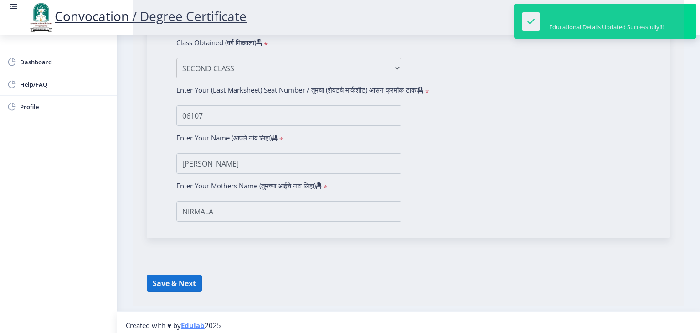
select select
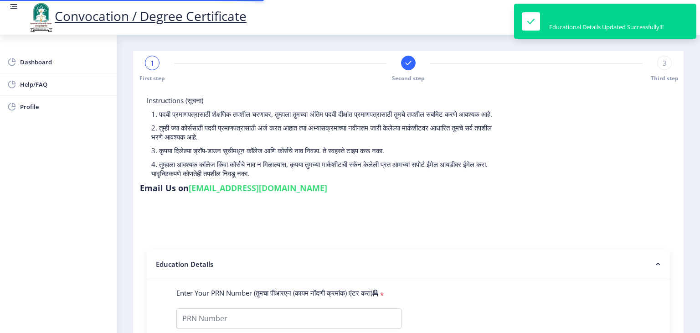
type input "2007032500045817"
select select "Regular"
select select "2010"
select select "October"
select select "SECOND CLASS"
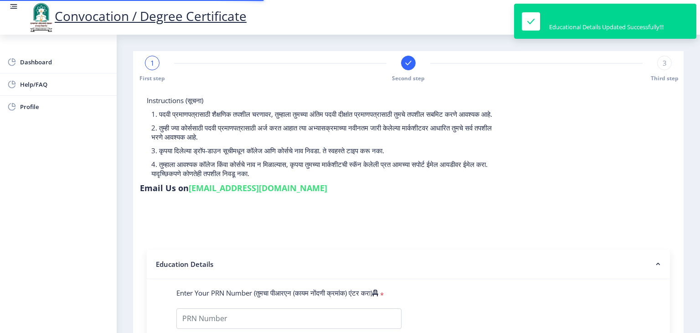
type input "06107"
select select
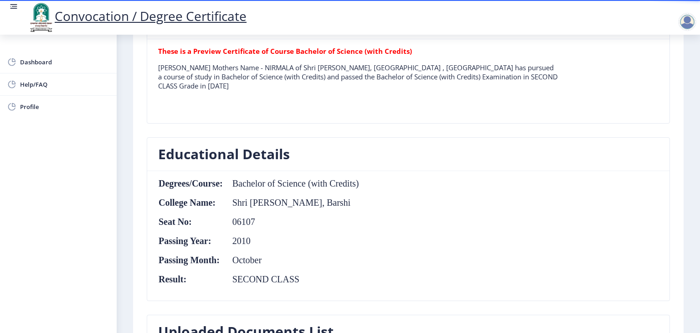
scroll to position [292, 0]
